Goal: Task Accomplishment & Management: Manage account settings

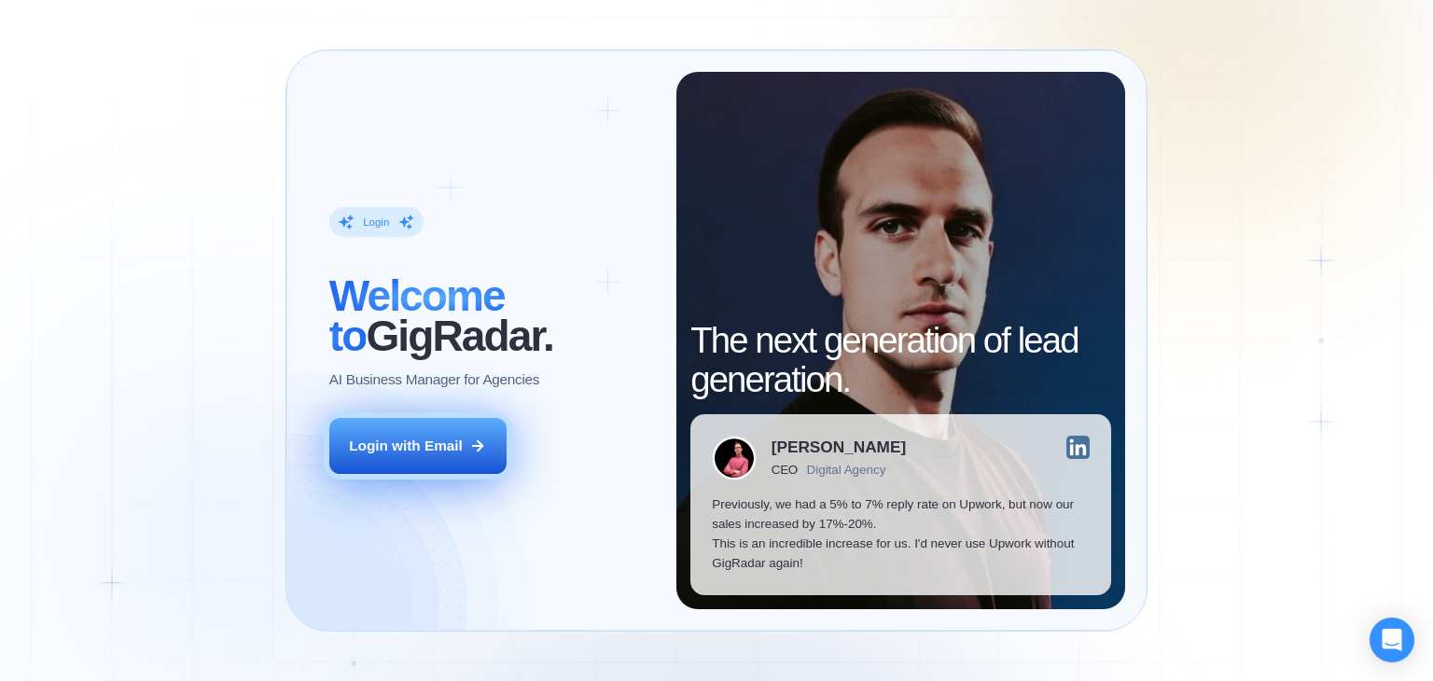
click at [418, 448] on div "Login with Email" at bounding box center [406, 446] width 114 height 20
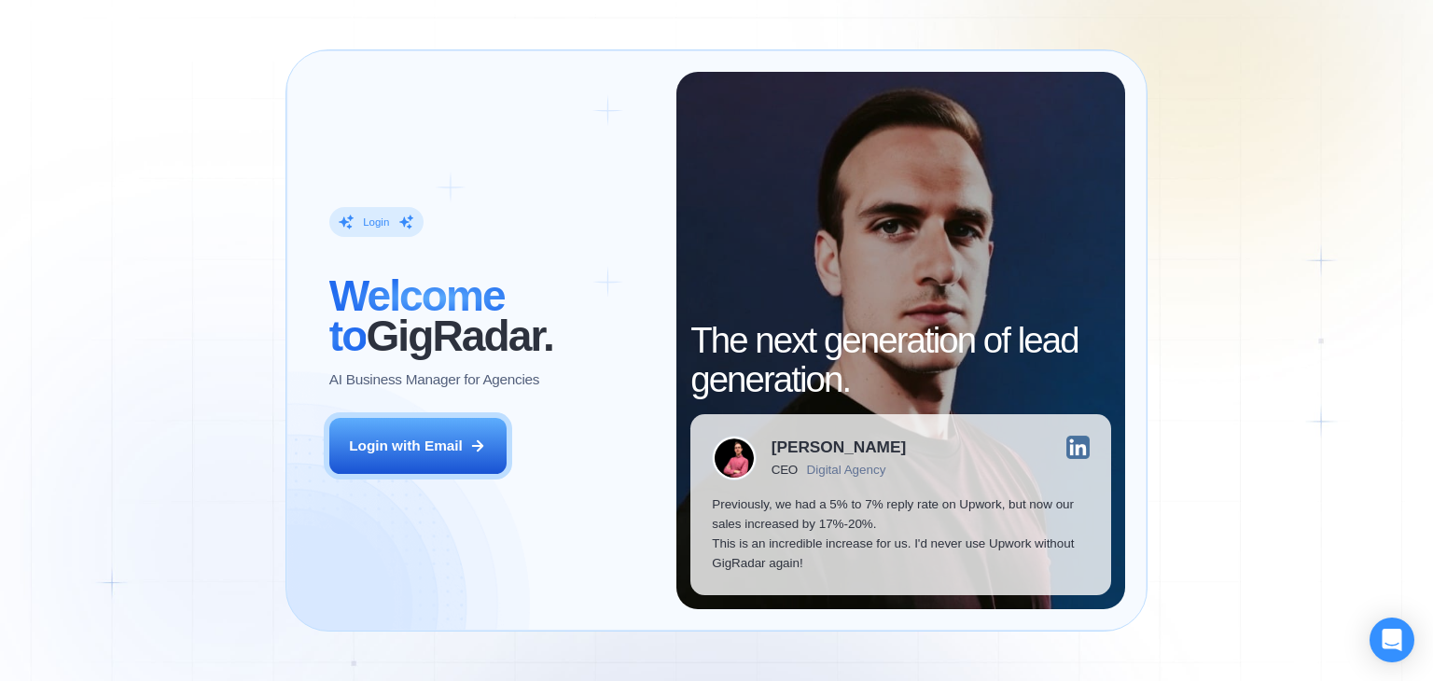
click at [1078, 447] on img at bounding box center [1077, 447] width 23 height 23
click at [819, 460] on div "[PERSON_NAME] CEO Digital Agency" at bounding box center [838, 458] width 134 height 45
click at [840, 475] on div "Digital Agency" at bounding box center [846, 470] width 79 height 14
click at [802, 444] on div "[PERSON_NAME]" at bounding box center [838, 447] width 134 height 16
click at [741, 350] on h2 "The next generation of lead generation." at bounding box center [900, 360] width 421 height 78
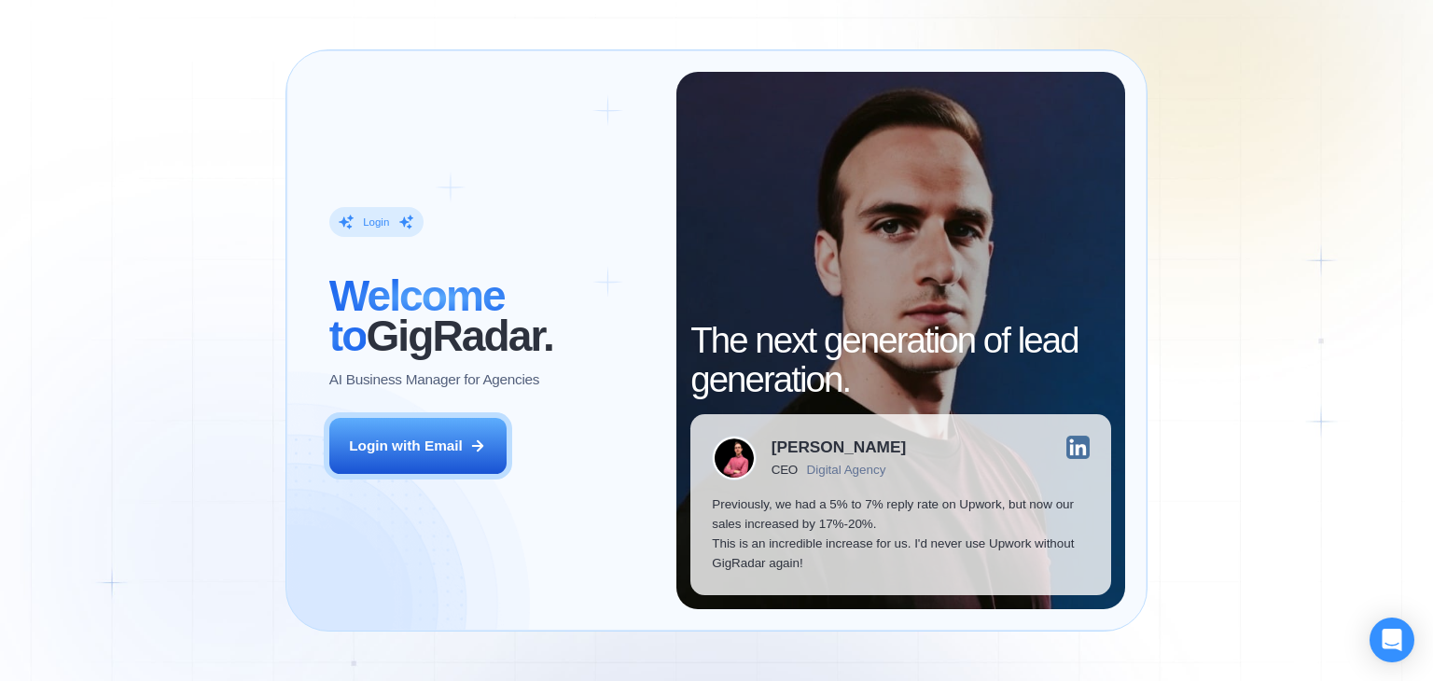
click at [384, 215] on div "Login" at bounding box center [376, 222] width 26 height 14
click at [416, 215] on div "Login" at bounding box center [376, 222] width 94 height 30
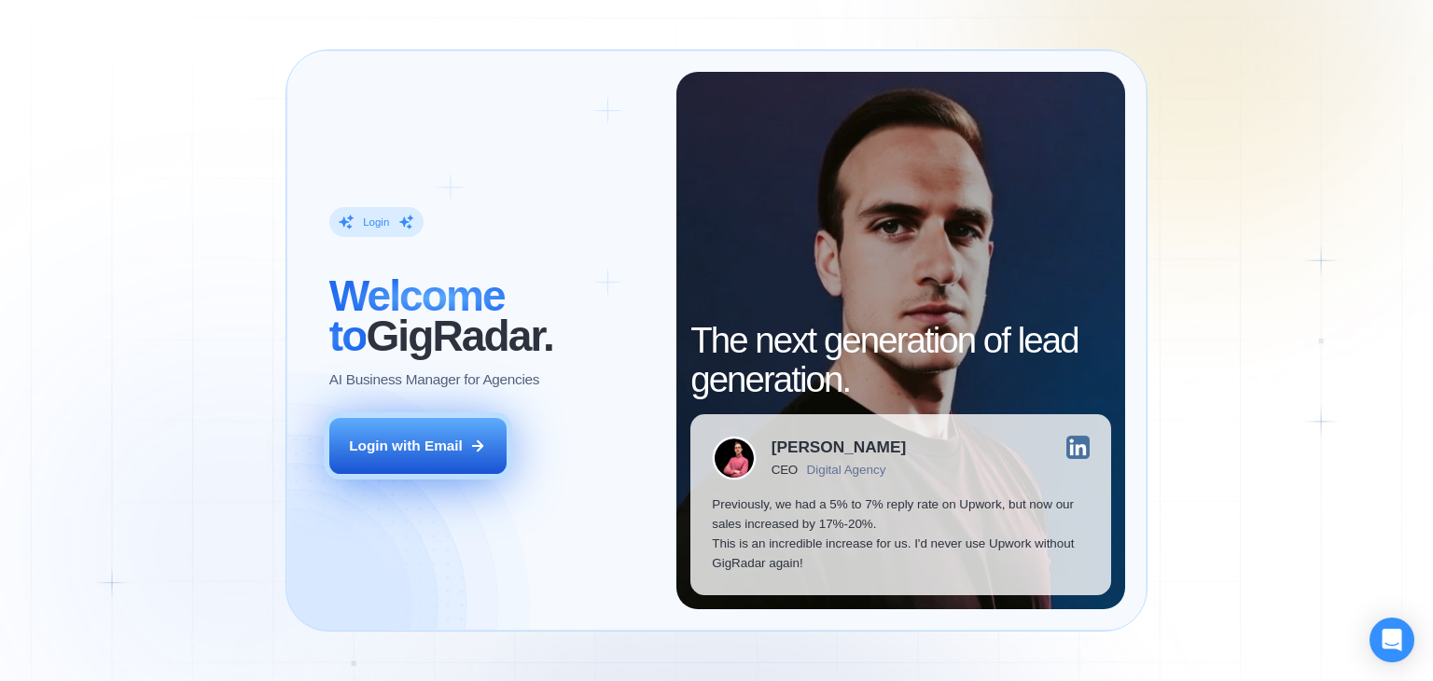
click at [437, 449] on div "Login with Email" at bounding box center [406, 446] width 114 height 20
click at [372, 441] on div "Login with Email" at bounding box center [406, 446] width 114 height 20
